Goal: Task Accomplishment & Management: Use online tool/utility

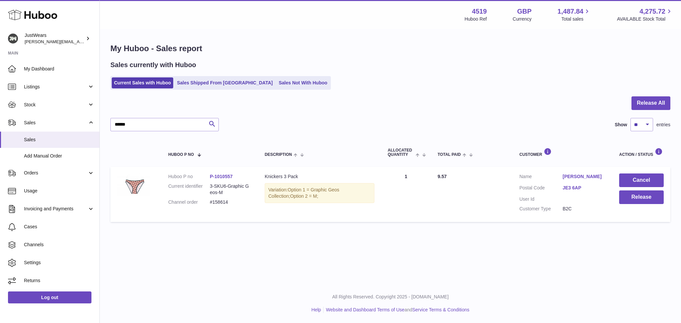
click at [277, 77] on link "Sales Not With Huboo" at bounding box center [302, 82] width 53 height 11
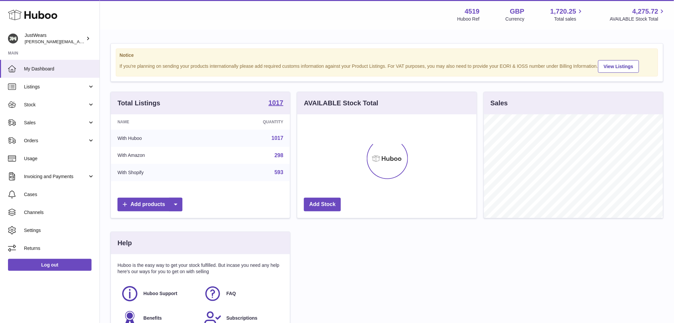
scroll to position [103, 179]
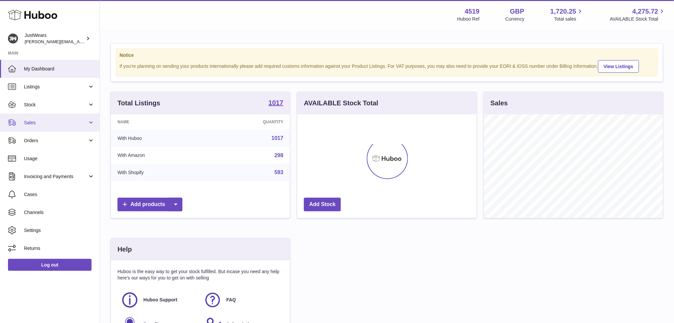
click at [87, 124] on link "Sales" at bounding box center [49, 123] width 99 height 18
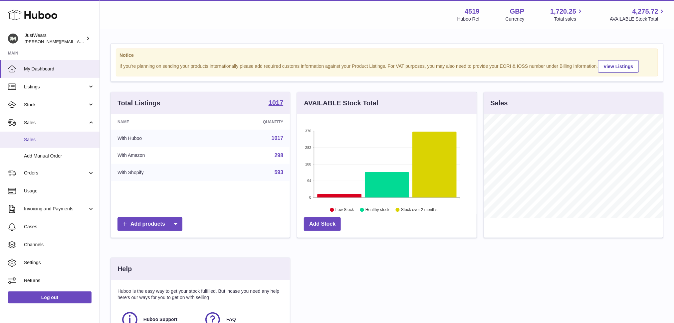
click at [70, 143] on link "Sales" at bounding box center [49, 140] width 99 height 16
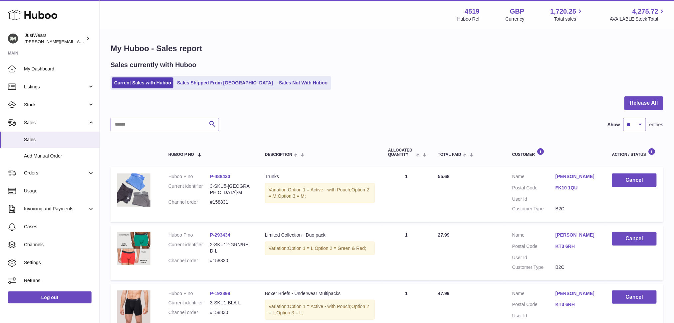
click at [276, 84] on link "Sales Not With Huboo" at bounding box center [302, 82] width 53 height 11
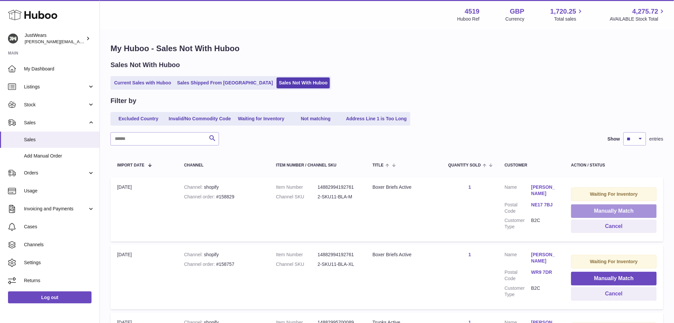
click at [599, 209] on button "Manually Match" at bounding box center [613, 212] width 85 height 14
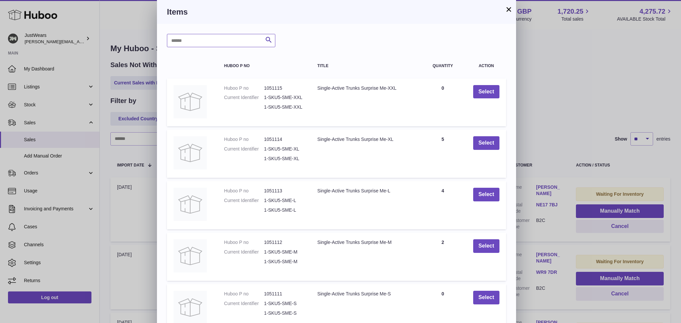
click at [217, 43] on input "text" at bounding box center [221, 40] width 108 height 13
type input "**********"
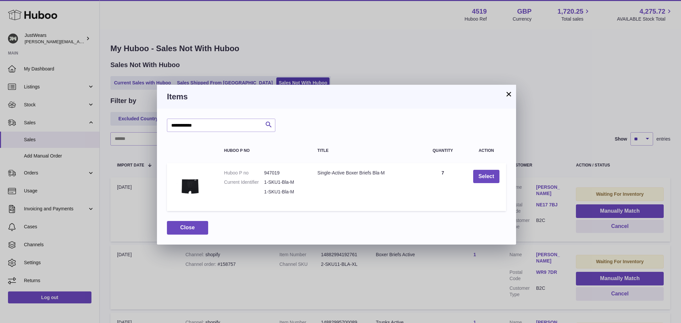
click at [509, 96] on button "×" at bounding box center [509, 94] width 8 height 8
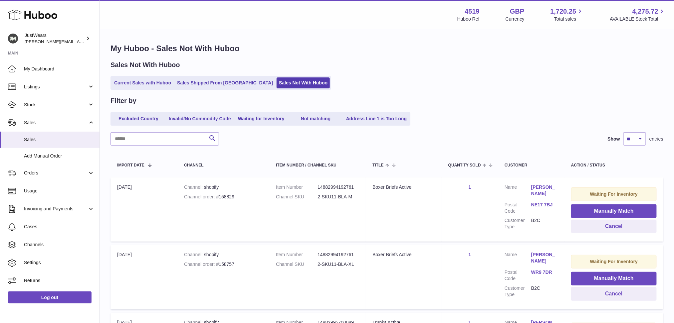
click at [469, 186] on link "1" at bounding box center [469, 187] width 3 height 5
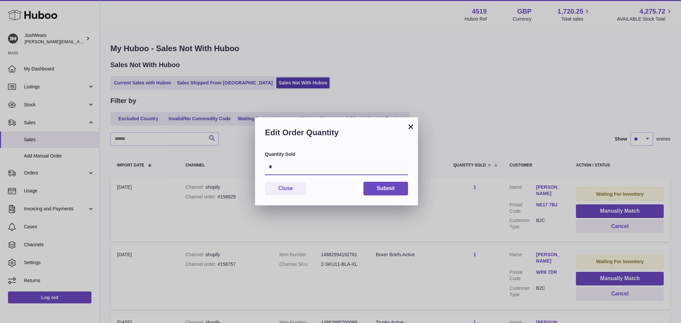
drag, startPoint x: 296, startPoint y: 171, endPoint x: 263, endPoint y: 171, distance: 32.9
click at [263, 171] on div "Quantity Sold * Close Submit" at bounding box center [336, 178] width 163 height 54
type input "*"
click at [384, 190] on button "Submit" at bounding box center [386, 189] width 45 height 14
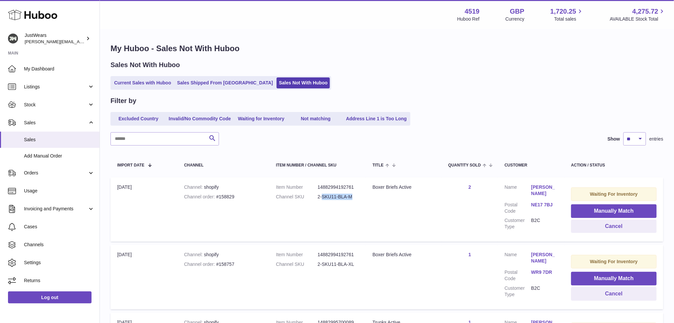
drag, startPoint x: 355, startPoint y: 197, endPoint x: 323, endPoint y: 195, distance: 32.3
click at [323, 195] on dd "2-SKU11-BLA-M" at bounding box center [338, 197] width 42 height 6
copy dd "SKU11-BLA-M"
click at [594, 214] on button "Manually Match" at bounding box center [613, 212] width 85 height 14
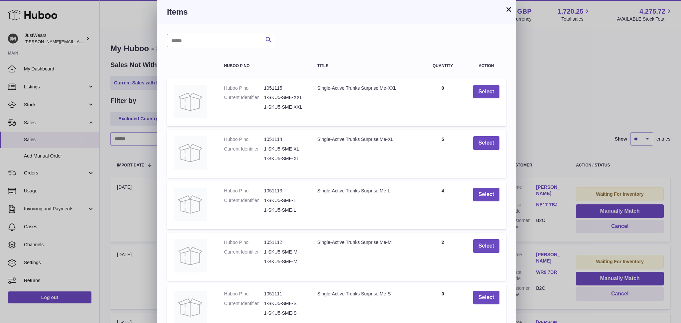
click at [196, 43] on input "text" at bounding box center [221, 40] width 108 height 13
paste input "**********"
click at [175, 38] on input "**********" at bounding box center [221, 40] width 108 height 13
type input "**********"
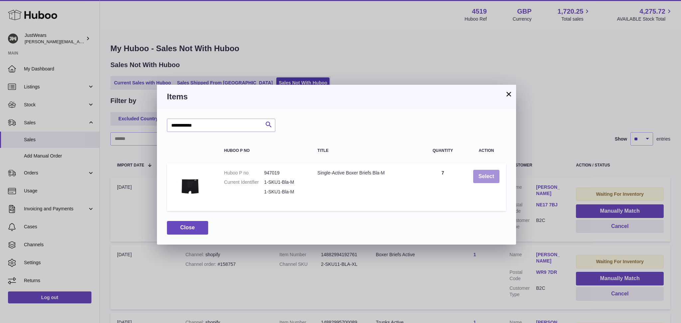
click at [493, 178] on button "Select" at bounding box center [486, 177] width 26 height 14
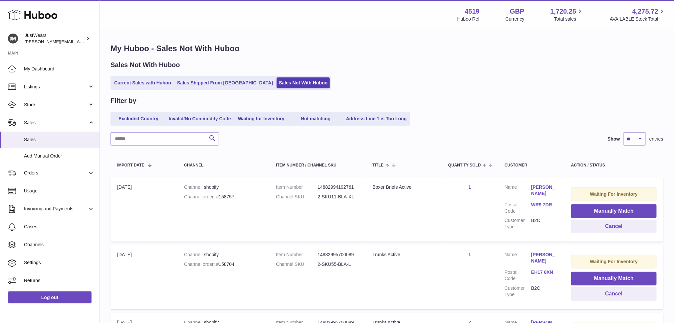
click at [332, 225] on td "Item Number 14882994192761 Channel SKU 2-SKU11-BLA-XL" at bounding box center [317, 210] width 96 height 64
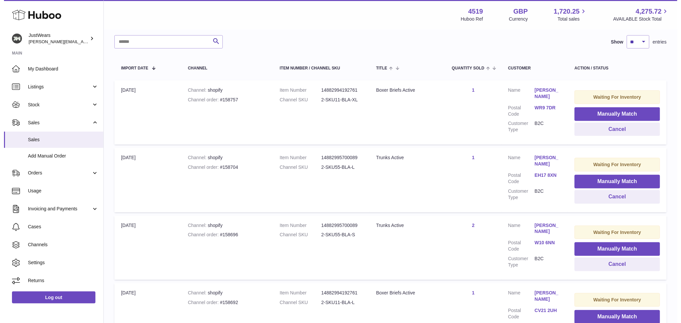
scroll to position [133, 0]
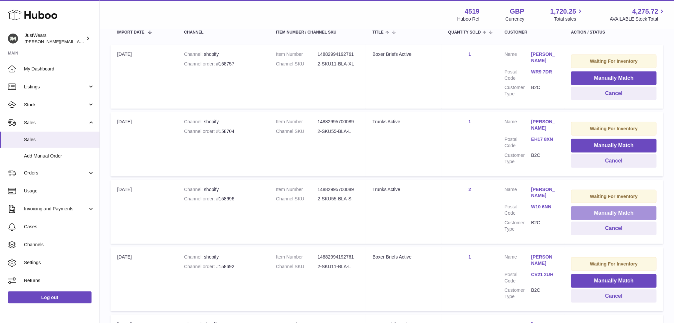
click at [602, 214] on button "Manually Match" at bounding box center [613, 214] width 85 height 14
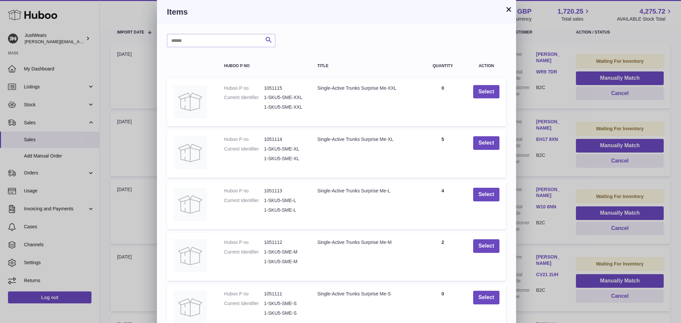
drag, startPoint x: 196, startPoint y: 33, endPoint x: 196, endPoint y: 38, distance: 5.0
click at [196, 35] on div "Search Huboo P no Title Quantity Action Huboo P no 1051115 Current Identifier 1…" at bounding box center [336, 201] width 359 height 354
click at [196, 38] on input "text" at bounding box center [221, 40] width 108 height 13
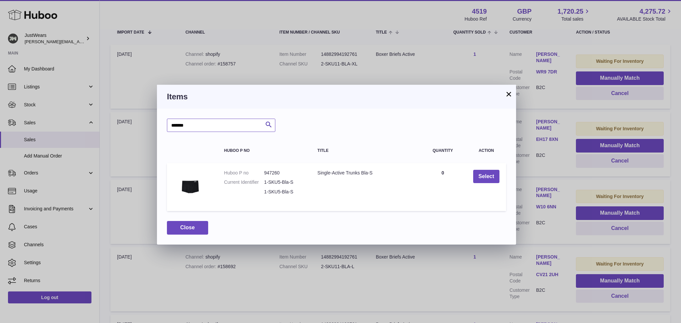
type input "*******"
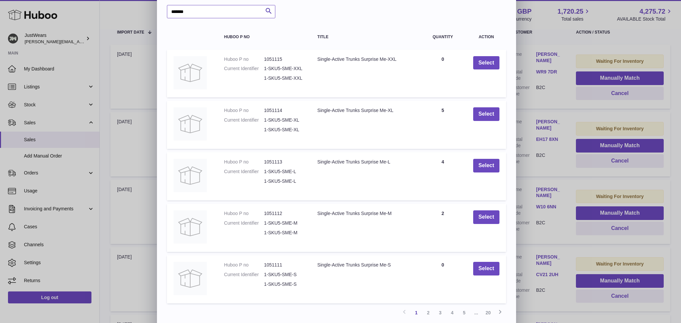
scroll to position [44, 0]
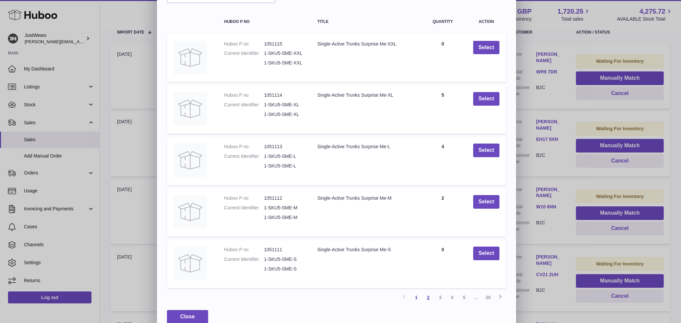
click at [430, 298] on link "2" at bounding box center [428, 298] width 12 height 12
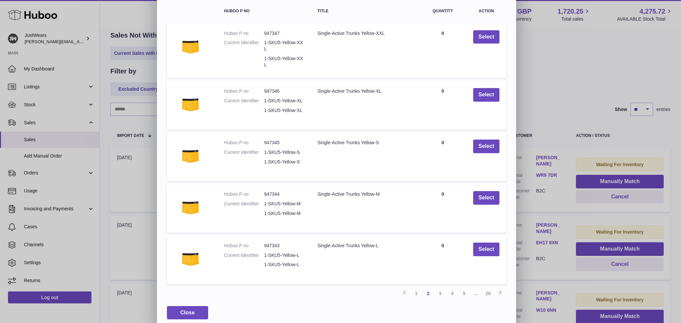
scroll to position [61, 0]
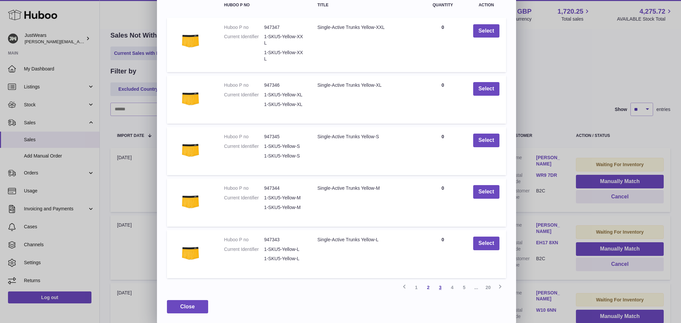
click at [440, 286] on link "3" at bounding box center [440, 288] width 12 height 12
click at [453, 287] on link "4" at bounding box center [452, 288] width 12 height 12
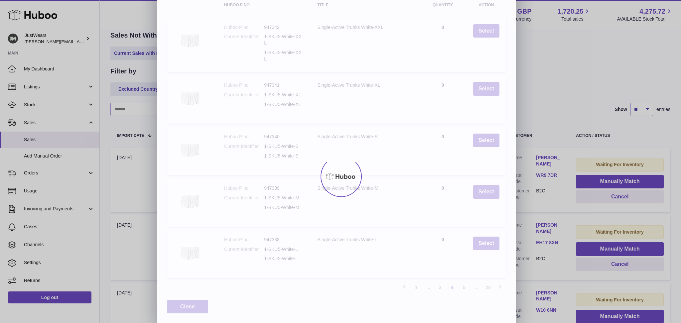
scroll to position [55, 0]
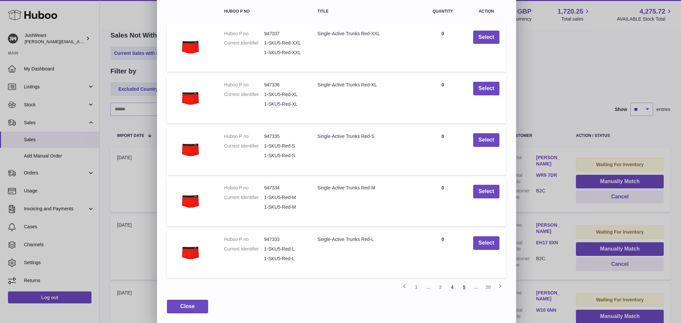
click at [465, 288] on link "5" at bounding box center [464, 287] width 12 height 12
click at [464, 287] on link "6" at bounding box center [464, 287] width 12 height 12
click at [465, 288] on link "7" at bounding box center [464, 287] width 12 height 12
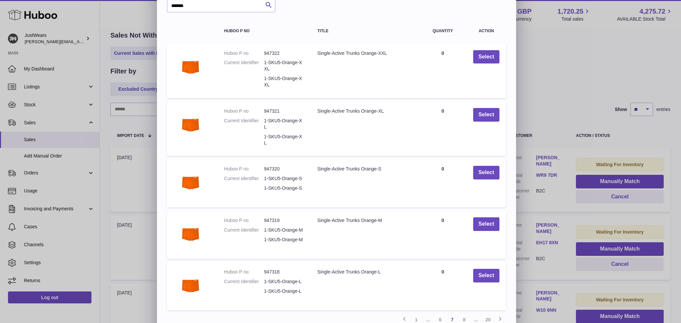
scroll to position [67, 0]
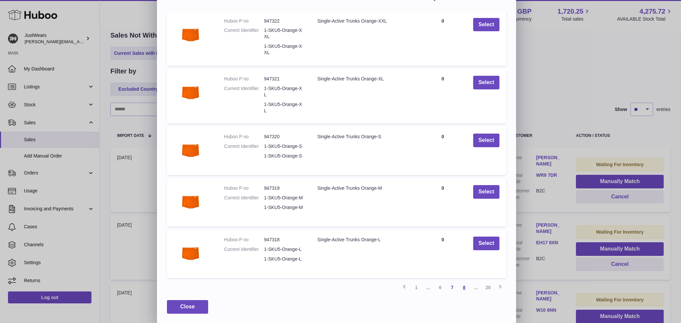
click at [467, 286] on link "8" at bounding box center [464, 288] width 12 height 12
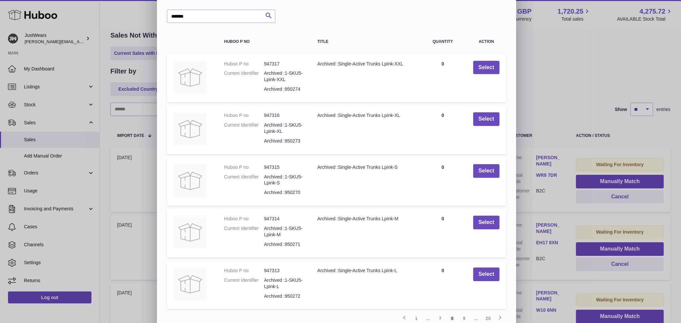
scroll to position [55, 0]
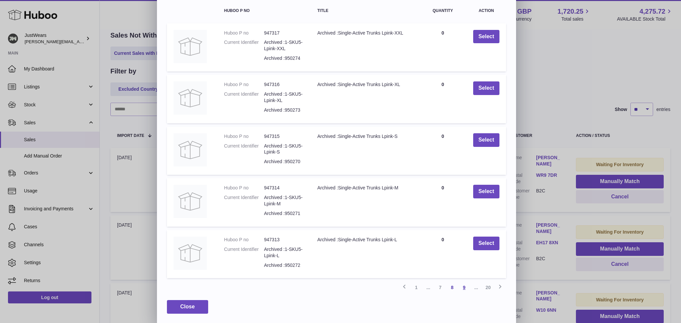
click at [464, 288] on link "9" at bounding box center [464, 288] width 12 height 12
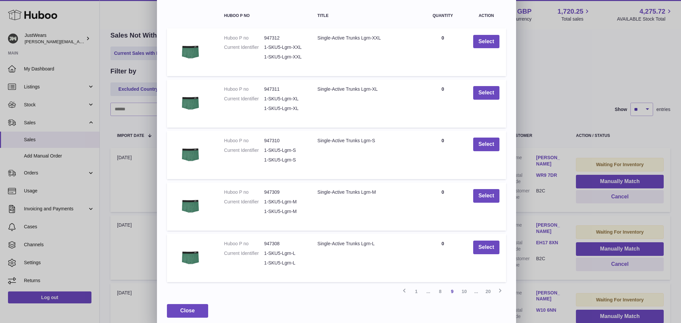
scroll to position [55, 0]
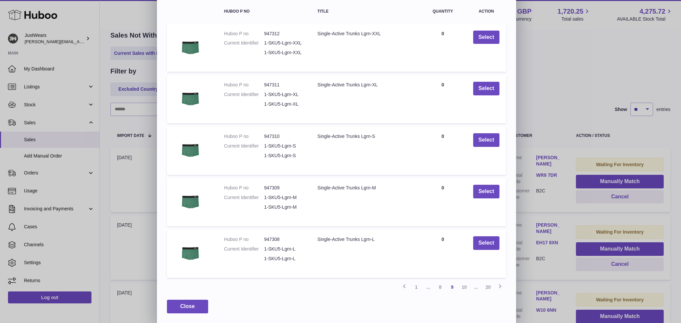
click at [465, 287] on link "10" at bounding box center [464, 287] width 12 height 12
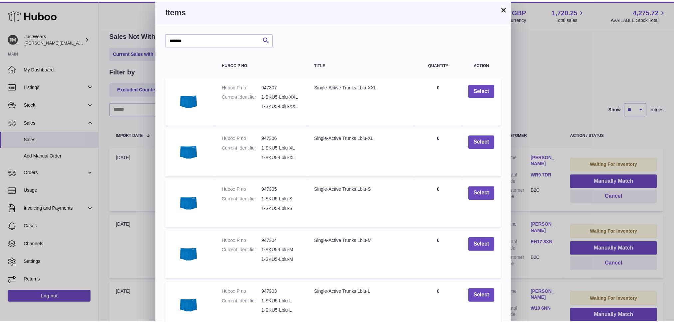
scroll to position [0, 0]
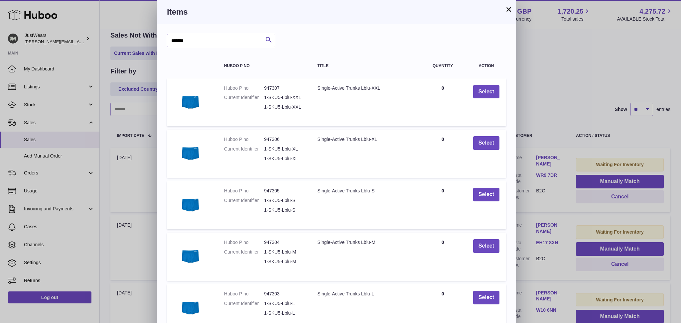
click at [507, 12] on button "×" at bounding box center [509, 9] width 8 height 8
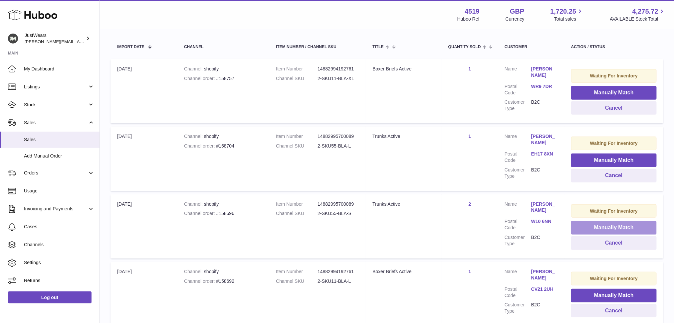
click at [594, 231] on button "Manually Match" at bounding box center [613, 228] width 85 height 14
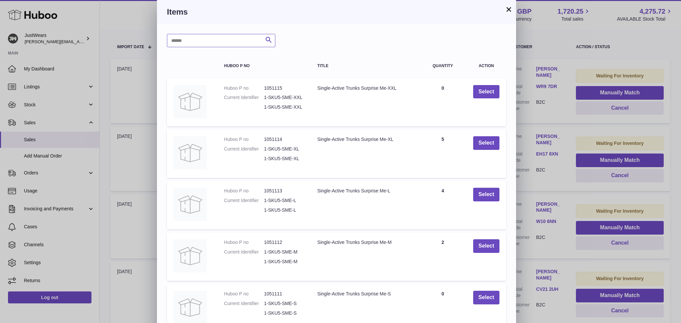
click at [214, 44] on input "text" at bounding box center [221, 40] width 108 height 13
type input "**********"
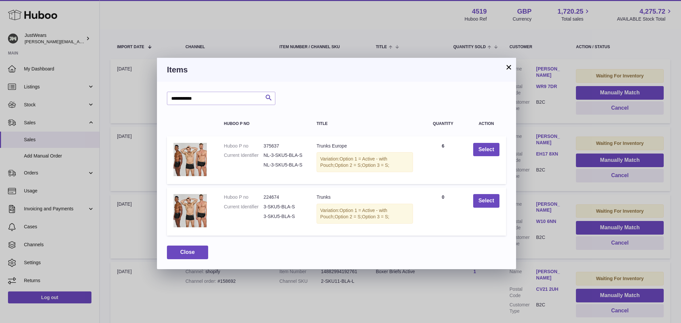
click at [507, 70] on button "×" at bounding box center [509, 67] width 8 height 8
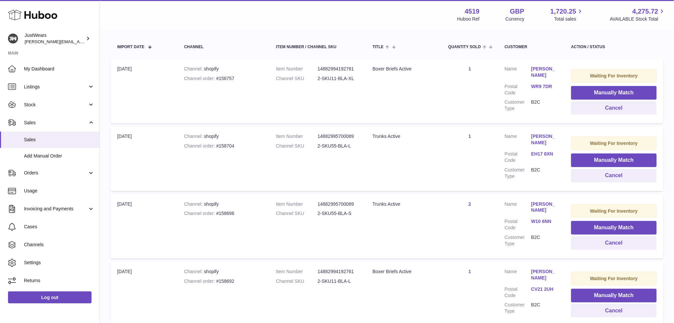
click at [541, 220] on link "W10 6NN" at bounding box center [544, 222] width 27 height 6
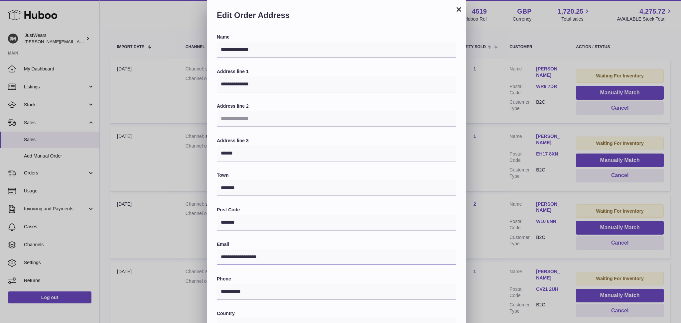
drag, startPoint x: 291, startPoint y: 259, endPoint x: 212, endPoint y: 256, distance: 79.5
click at [212, 256] on div "**********" at bounding box center [336, 216] width 259 height 365
click at [460, 10] on button "×" at bounding box center [459, 9] width 8 height 8
